Goal: Information Seeking & Learning: Learn about a topic

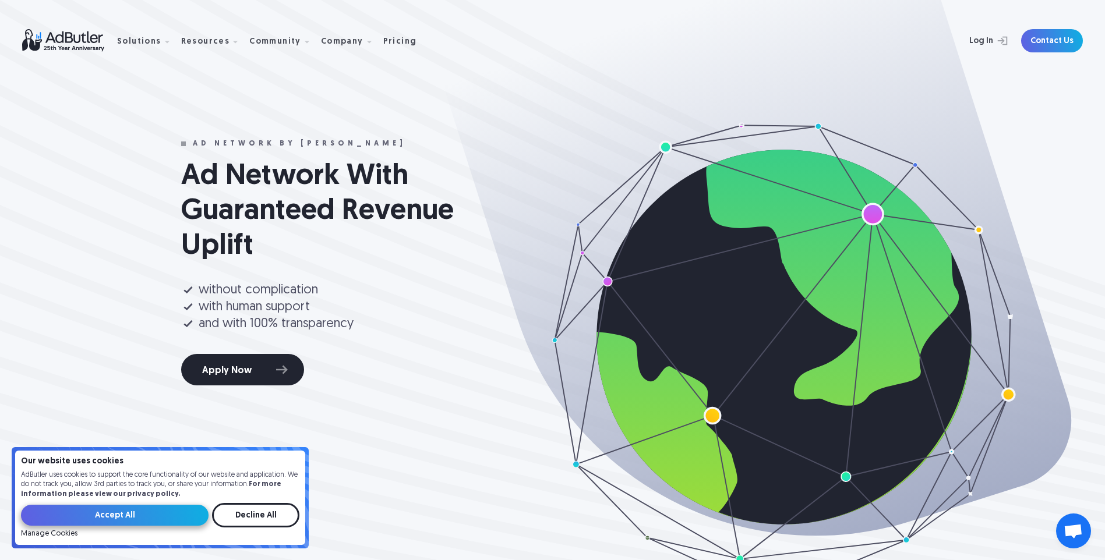
click at [191, 509] on input "Accept All" at bounding box center [115, 515] width 188 height 21
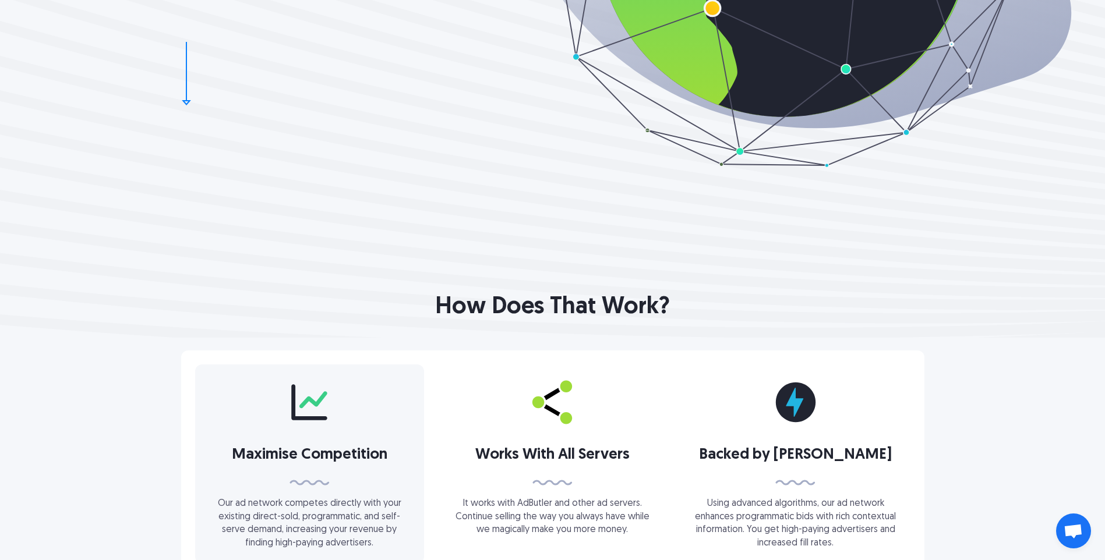
scroll to position [524, 0]
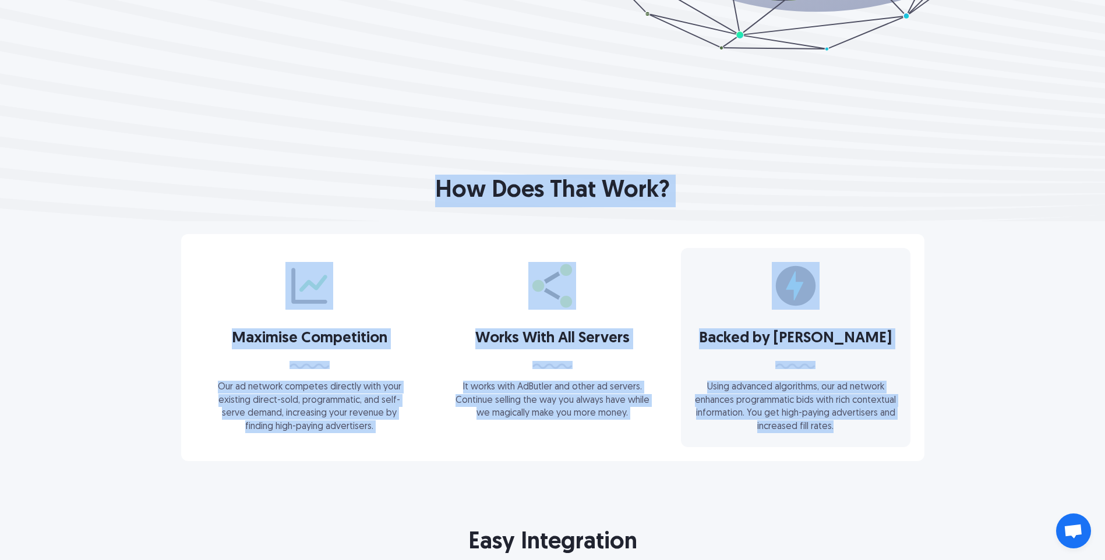
drag, startPoint x: 436, startPoint y: 181, endPoint x: 898, endPoint y: 424, distance: 521.9
click at [898, 424] on div "How Does That Work? Maximise Competition Our ad network competes directly with …" at bounding box center [552, 318] width 839 height 287
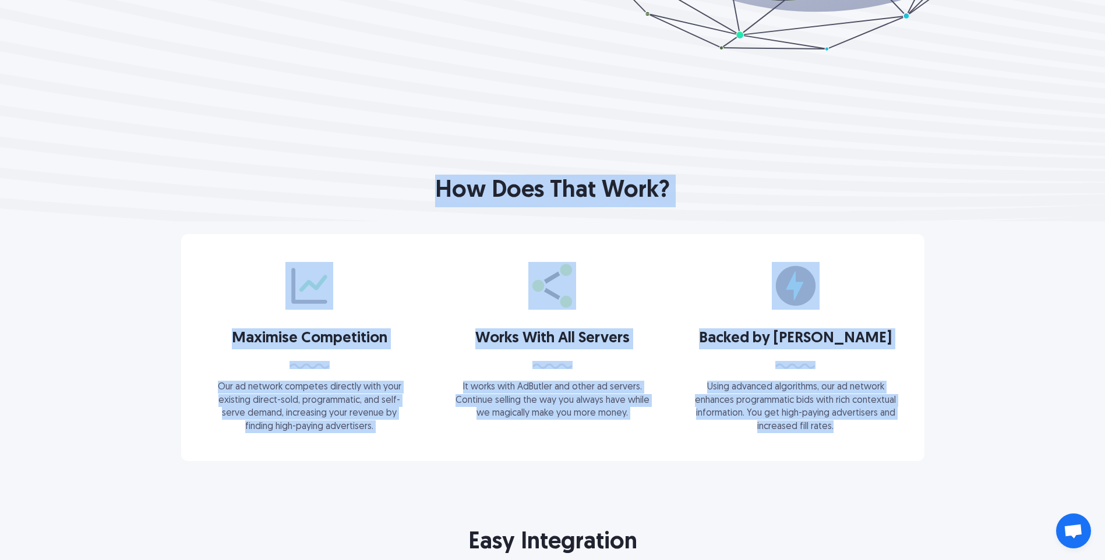
drag, startPoint x: 898, startPoint y: 424, endPoint x: 984, endPoint y: 468, distance: 97.2
click at [984, 468] on div "How Does That Work? Maximise Competition Our ad network competes directly with …" at bounding box center [552, 364] width 1105 height 287
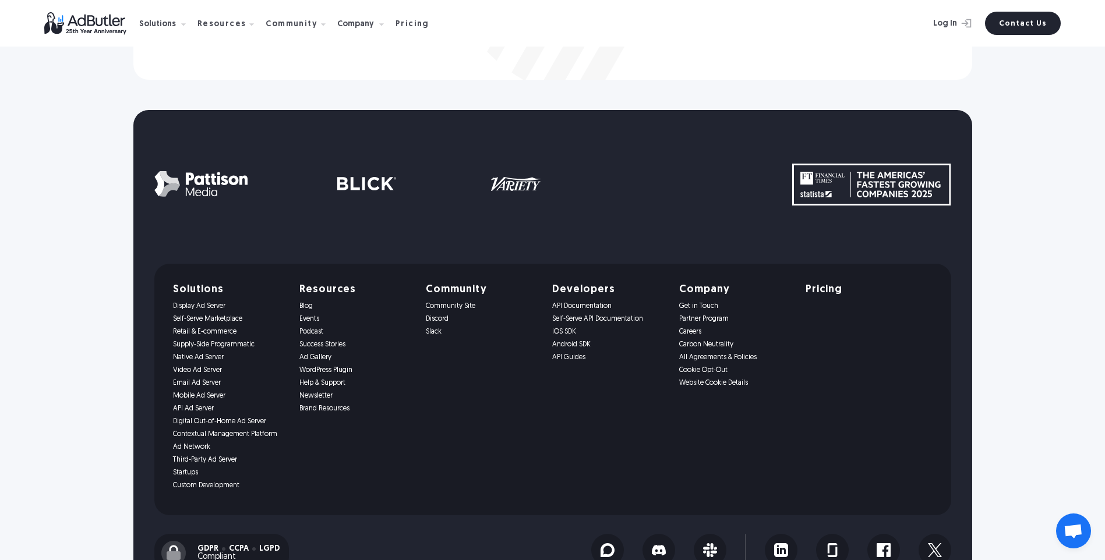
scroll to position [3903, 0]
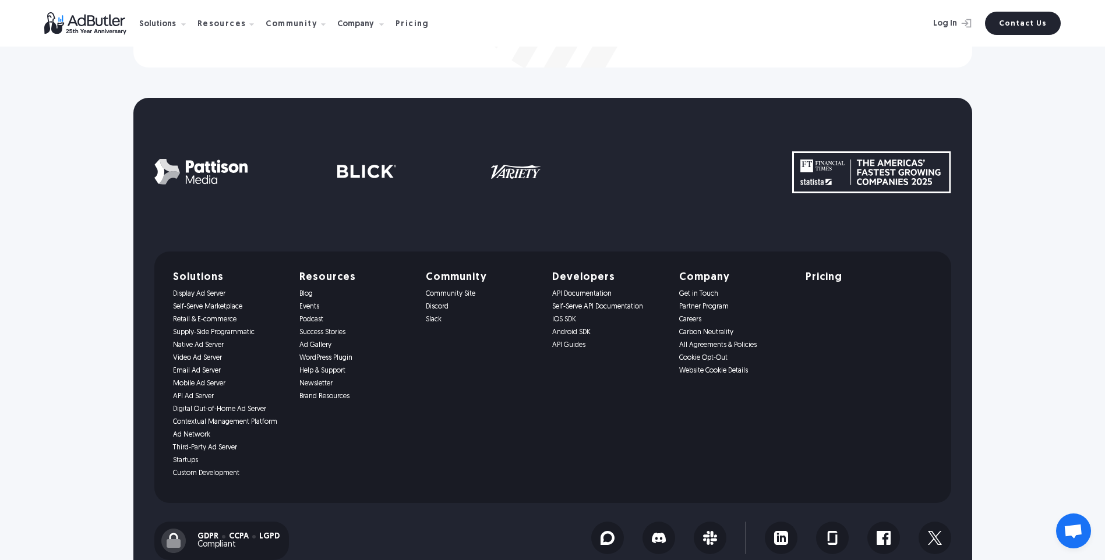
click at [200, 168] on img at bounding box center [347, 171] width 386 height 26
click at [228, 186] on div at bounding box center [473, 171] width 638 height 41
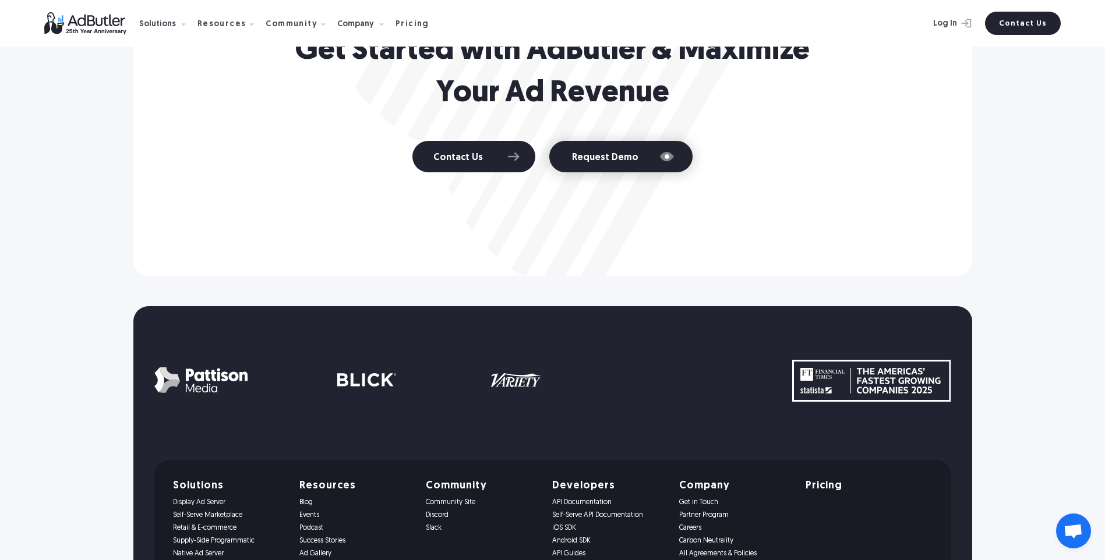
scroll to position [3670, 0]
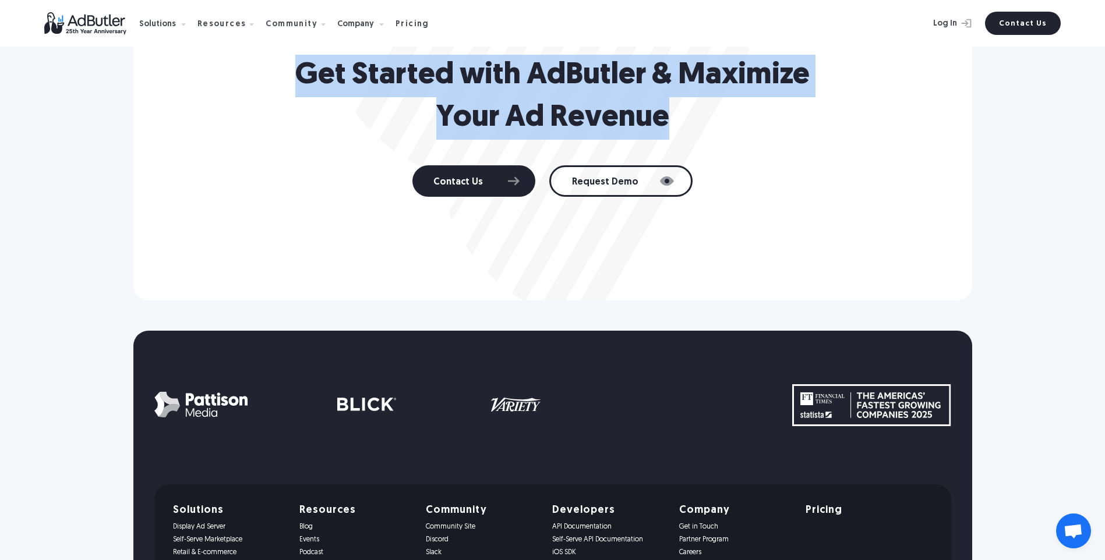
drag, startPoint x: 257, startPoint y: 80, endPoint x: 751, endPoint y: 151, distance: 499.1
click at [751, 151] on div "Get Started with AdButler & Maximize Your Ad Revenue Contact Us Request Demo" at bounding box center [552, 126] width 839 height 350
drag, startPoint x: 751, startPoint y: 151, endPoint x: 726, endPoint y: 130, distance: 32.7
click at [726, 130] on h2 "Get Started with AdButler & Maximize Your Ad Revenue" at bounding box center [553, 97] width 524 height 85
drag, startPoint x: 726, startPoint y: 130, endPoint x: 307, endPoint y: 65, distance: 424.5
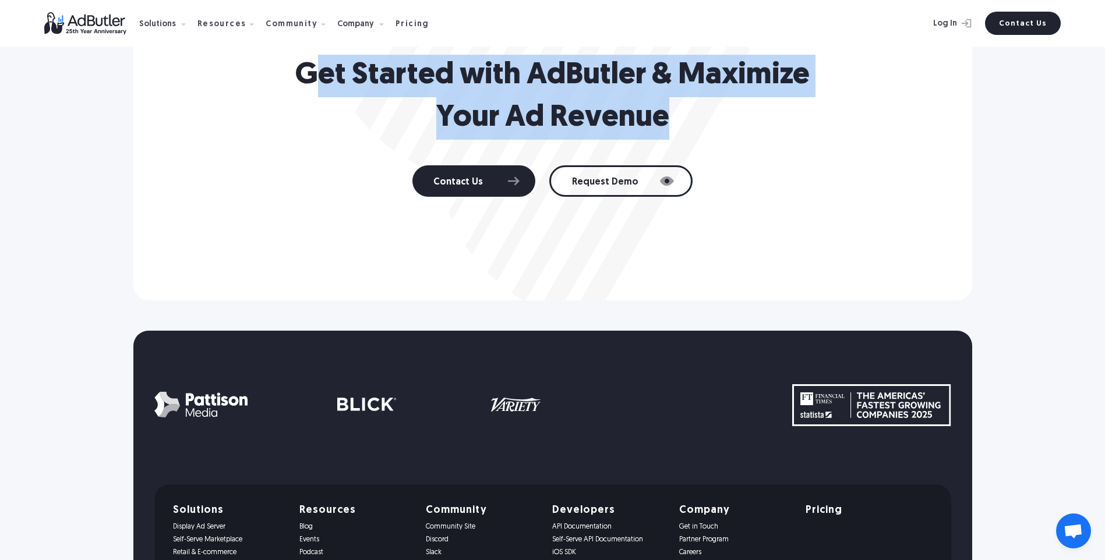
click at [307, 65] on h2 "Get Started with AdButler & Maximize Your Ad Revenue" at bounding box center [553, 97] width 524 height 85
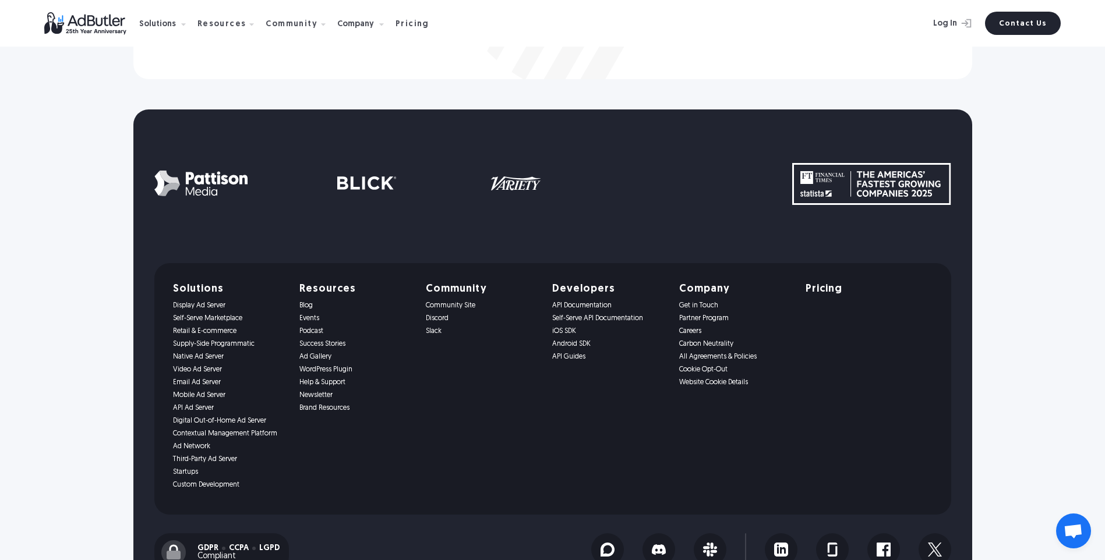
scroll to position [3958, 0]
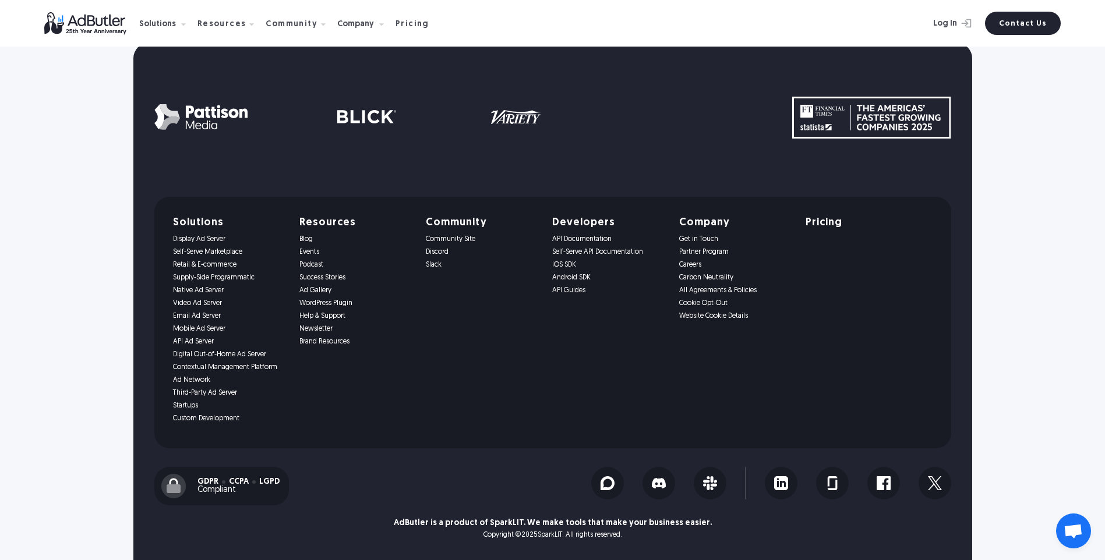
click at [823, 222] on h5 "Pricing" at bounding box center [824, 223] width 37 height 10
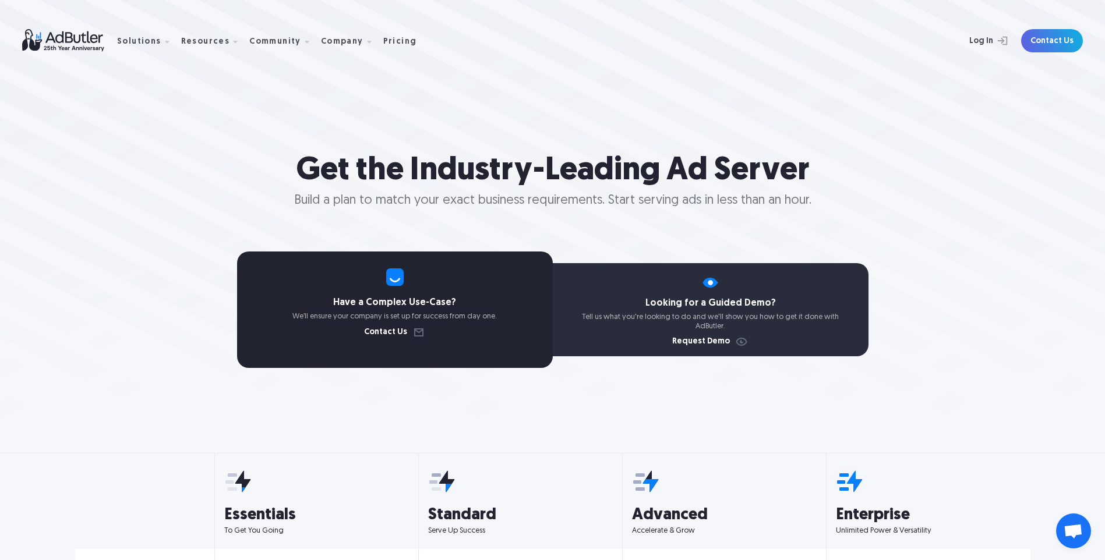
click at [44, 34] on img at bounding box center [69, 40] width 95 height 23
